Goal: Check status: Check status

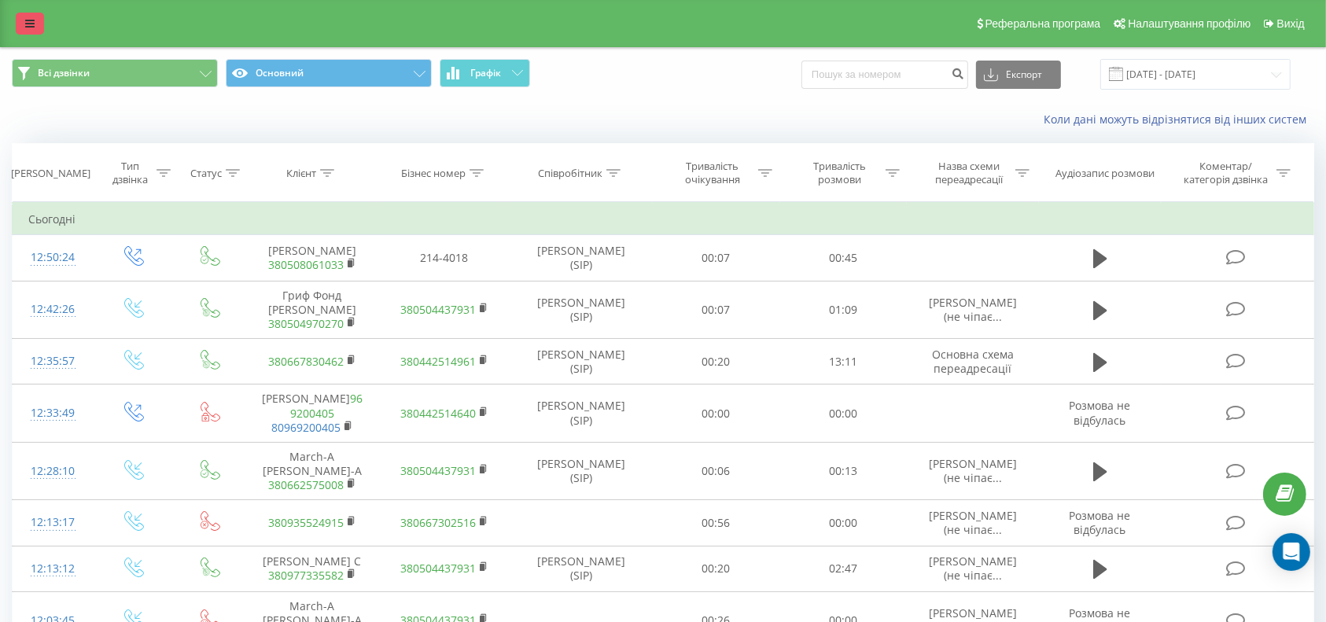
click at [19, 26] on link at bounding box center [30, 24] width 28 height 22
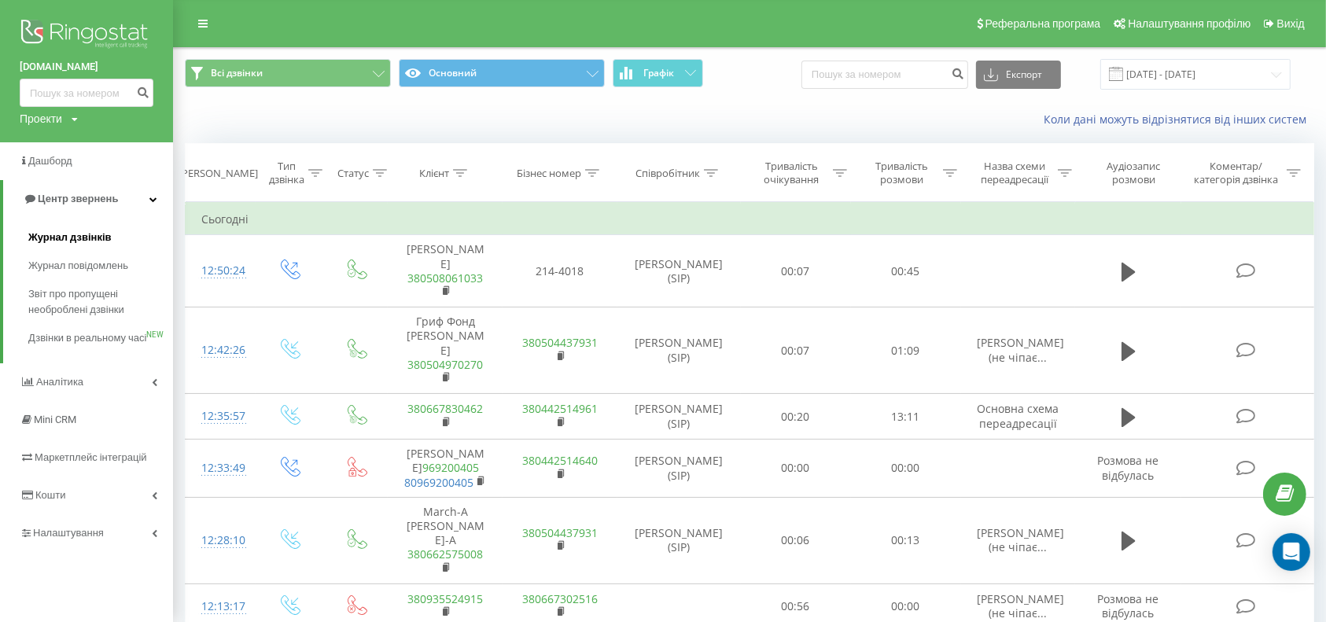
click at [67, 231] on span "Журнал дзвінків" at bounding box center [69, 238] width 83 height 16
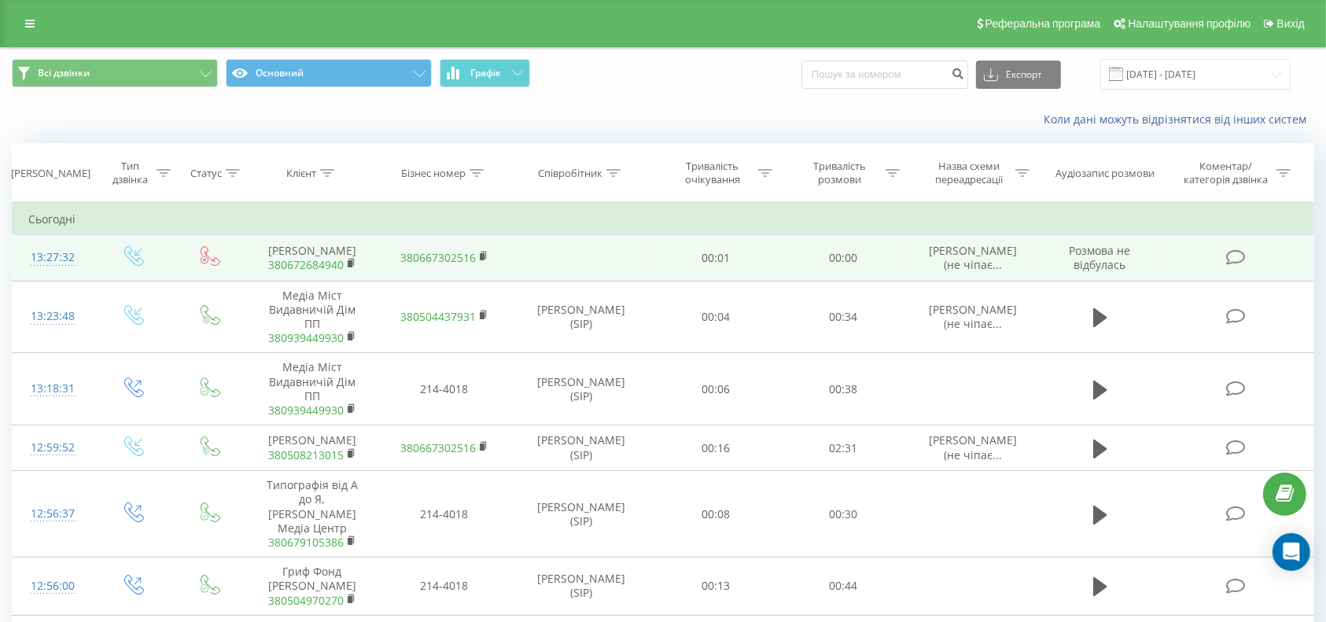
click at [316, 272] on link "380672684940" at bounding box center [306, 264] width 76 height 15
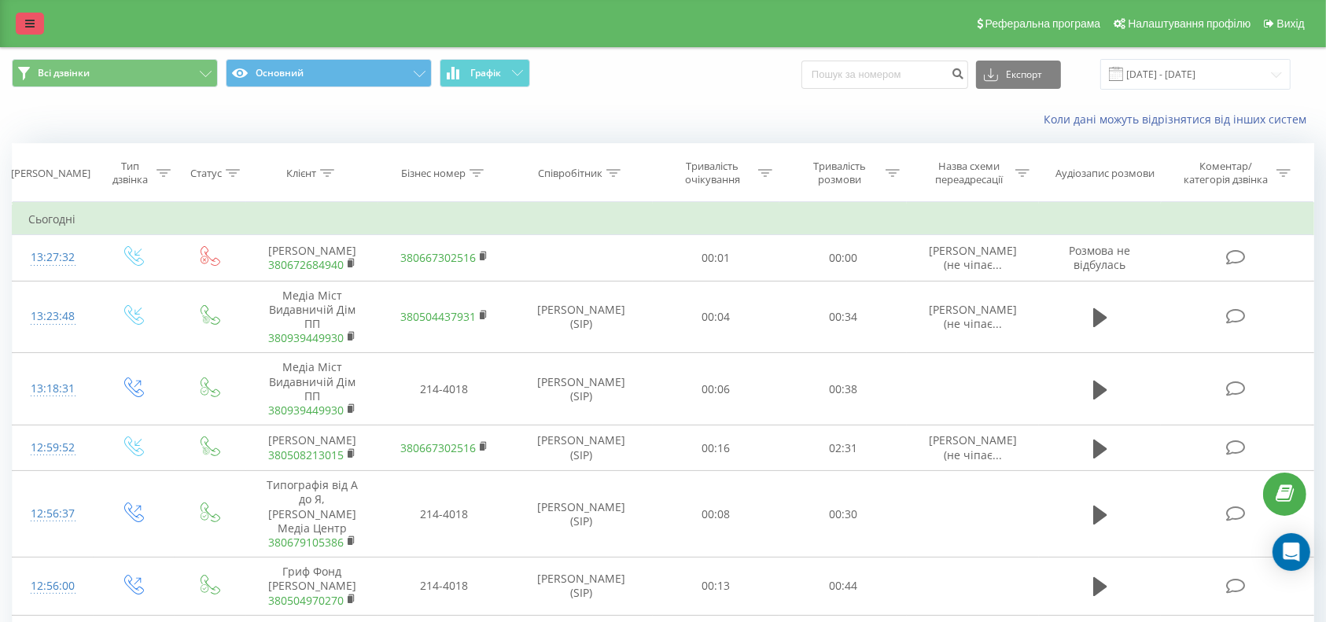
click at [30, 13] on link at bounding box center [30, 24] width 28 height 22
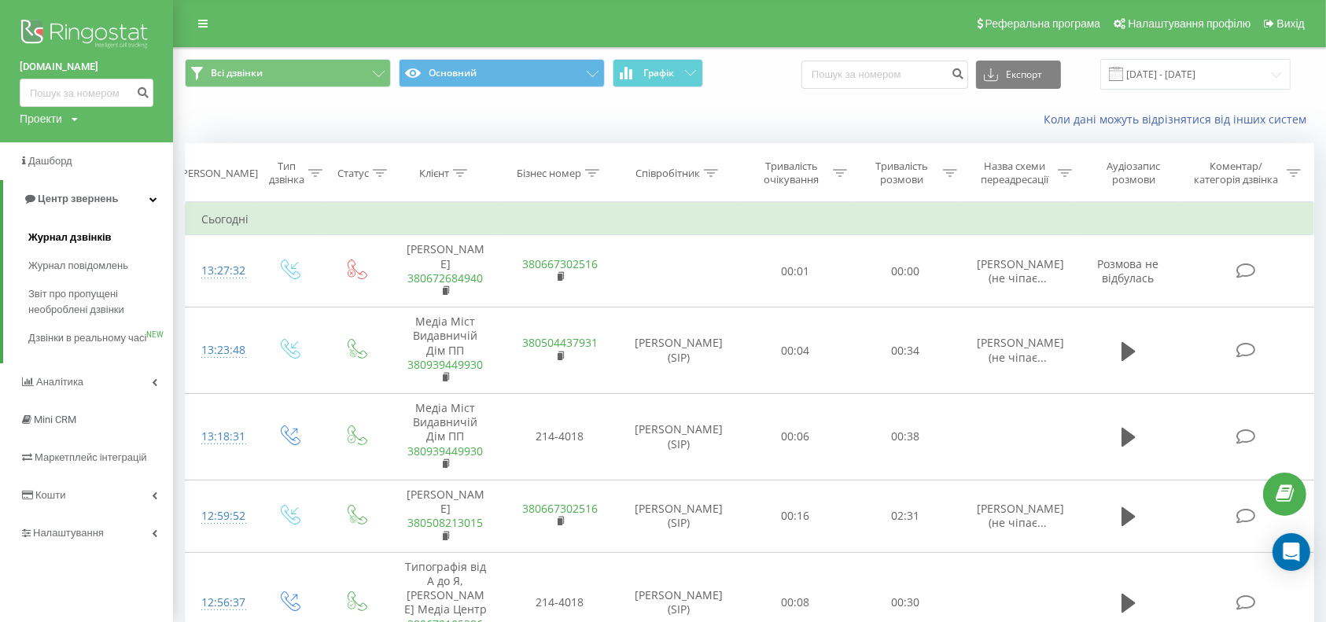
click at [61, 231] on span "Журнал дзвінків" at bounding box center [69, 238] width 83 height 16
